Goal: Navigation & Orientation: Find specific page/section

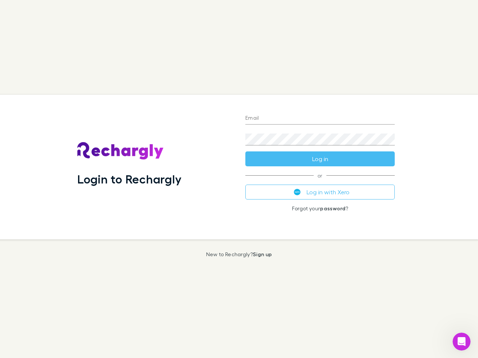
click at [239, 179] on div "Login to Rechargly" at bounding box center [155, 167] width 168 height 145
click at [320, 119] on input "Email" at bounding box center [319, 119] width 149 height 12
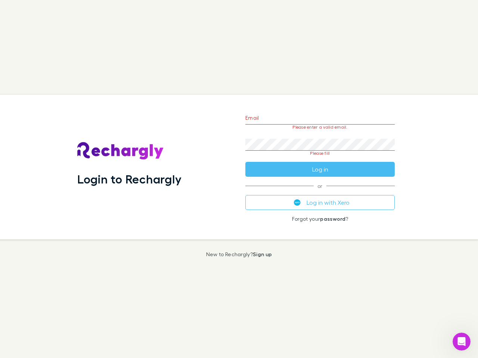
click at [320, 159] on form "Email Please enter a valid email. Password Please fill Log in" at bounding box center [319, 142] width 149 height 70
click at [320, 192] on div "Email Please enter a valid email. Password Please fill Log in or Log in with Xe…" at bounding box center [319, 167] width 161 height 145
click at [461, 342] on icon "Open Intercom Messenger" at bounding box center [461, 342] width 12 height 12
